Goal: Task Accomplishment & Management: Manage account settings

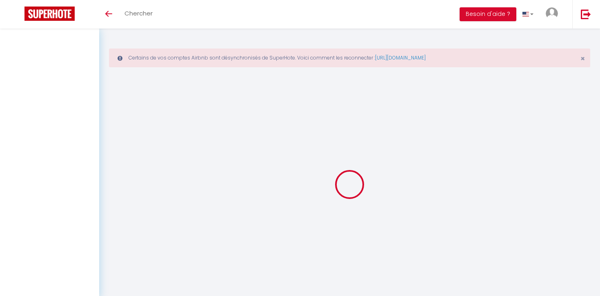
select select
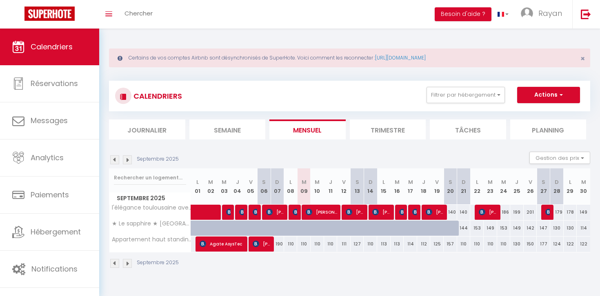
click at [465, 229] on div "144" at bounding box center [463, 228] width 13 height 15
type input "144"
type input "Dim 21 Septembre 2025"
type input "Lun 22 Septembre 2025"
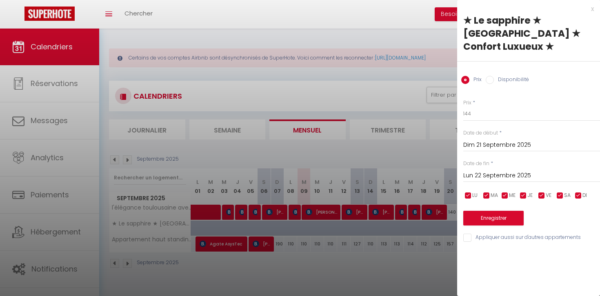
click at [494, 76] on label "Disponibilité" at bounding box center [511, 80] width 35 height 9
click at [494, 76] on input "Disponibilité" at bounding box center [490, 80] width 8 height 8
radio input "true"
radio input "false"
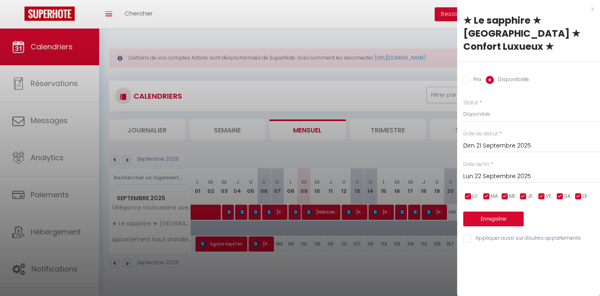
click at [481, 171] on input "Lun 22 Septembre 2025" at bounding box center [531, 176] width 137 height 11
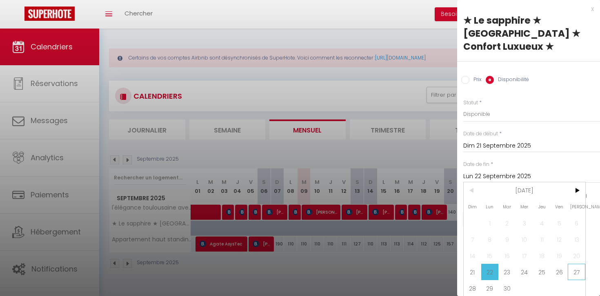
click at [577, 264] on span "27" at bounding box center [577, 272] width 18 height 16
type input "Sam 27 Septembre 2025"
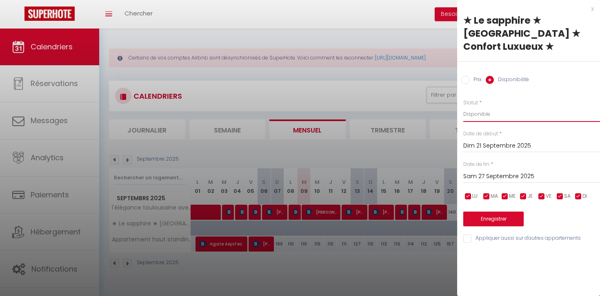
click at [489, 107] on select "Disponible Indisponible" at bounding box center [531, 115] width 137 height 16
select select "0"
click at [463, 107] on select "Disponible Indisponible" at bounding box center [531, 115] width 137 height 16
click at [510, 212] on button "Enregistrer" at bounding box center [493, 219] width 60 height 15
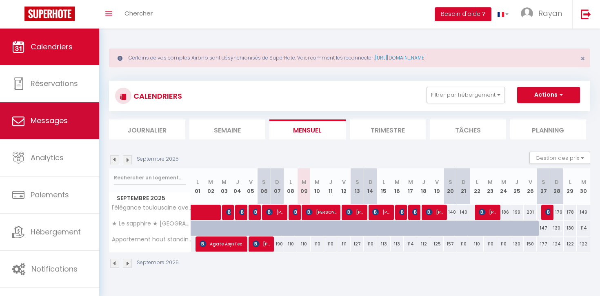
click at [73, 119] on link "Messages" at bounding box center [49, 120] width 99 height 37
select select "message"
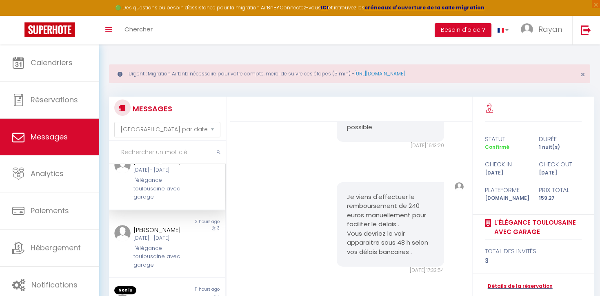
scroll to position [23, 0]
click at [157, 241] on div "Mar 09 Sep - Ven 12 Sep" at bounding box center [162, 237] width 57 height 8
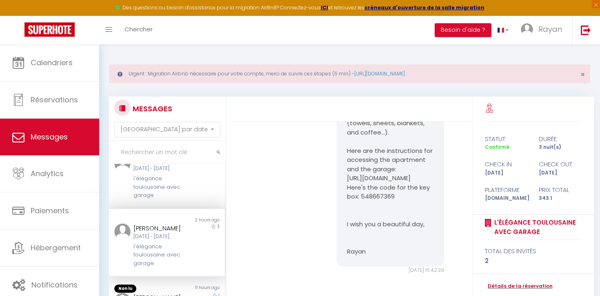
scroll to position [1899, 0]
drag, startPoint x: 378, startPoint y: 274, endPoint x: 335, endPoint y: 163, distance: 119.3
click at [335, 163] on div "Hello Greg, We confirm that the deposit has been registered. Here are the instr…" at bounding box center [391, 114] width 118 height 322
copy pre "Here are the instructions for accessing the apartment and the garage: https://w…"
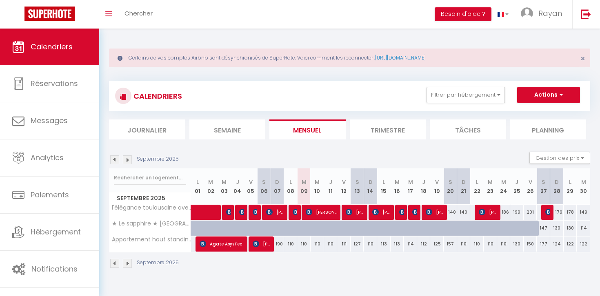
click at [180, 139] on li "Journalier" at bounding box center [147, 130] width 76 height 20
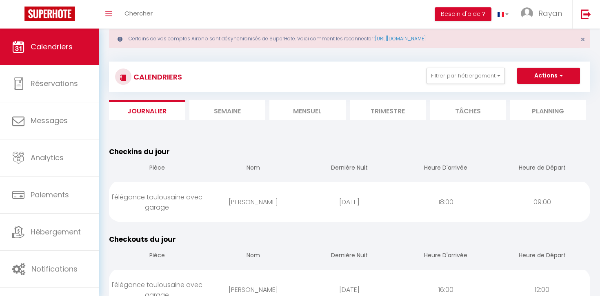
scroll to position [22, 0]
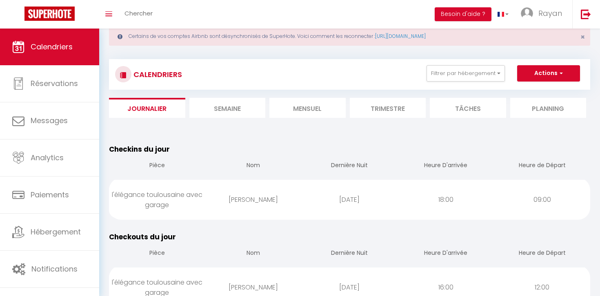
click at [277, 195] on div "[PERSON_NAME]" at bounding box center [253, 200] width 96 height 27
select select "1"
select select "0"
select select "1"
select select
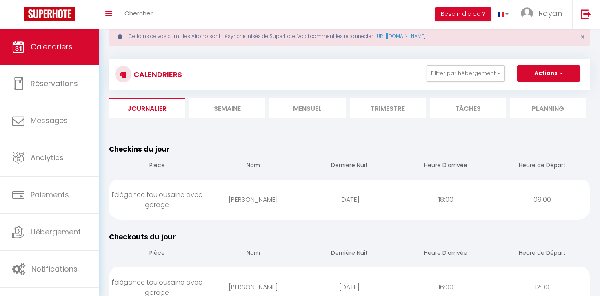
select select
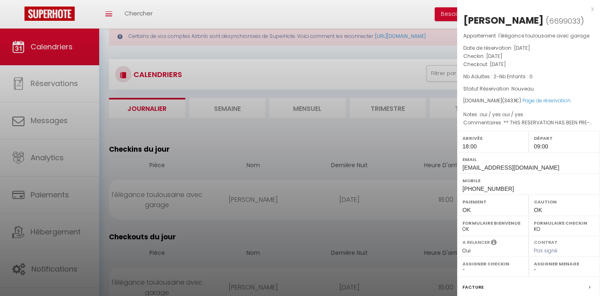
click at [366, 139] on div at bounding box center [300, 148] width 600 height 296
